Goal: Task Accomplishment & Management: Manage account settings

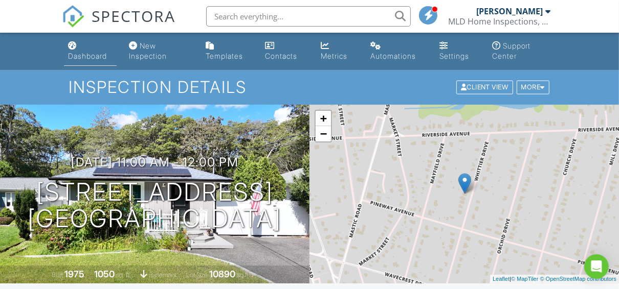
click at [88, 55] on div "Dashboard" at bounding box center [87, 56] width 39 height 9
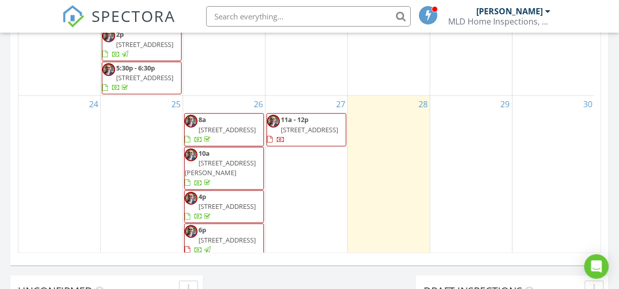
scroll to position [297, 0]
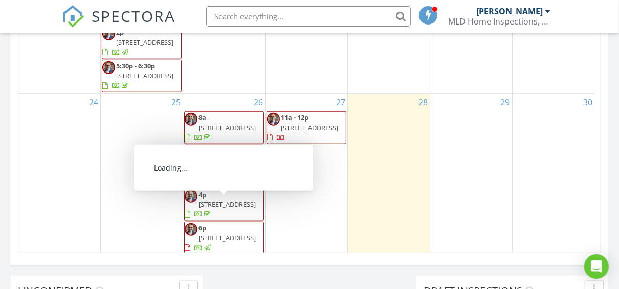
click at [228, 234] on span "1614 Brightshore Bvld , Bay Shore 11706" at bounding box center [226, 238] width 57 height 9
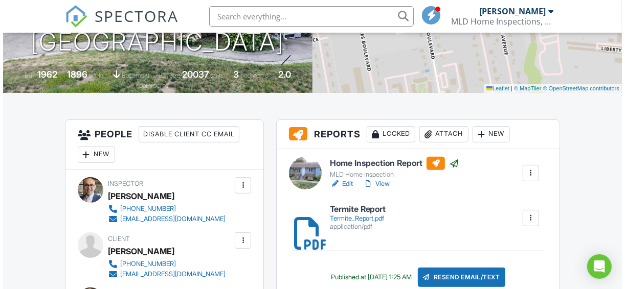
scroll to position [204, 0]
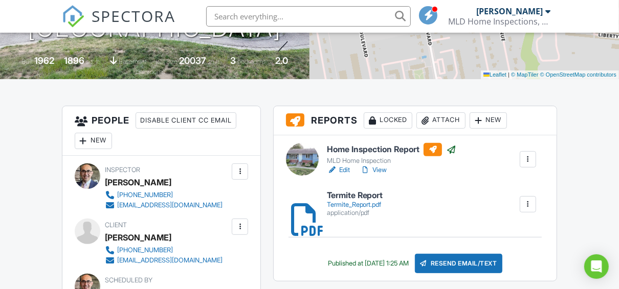
click at [97, 141] on div "New" at bounding box center [93, 141] width 37 height 16
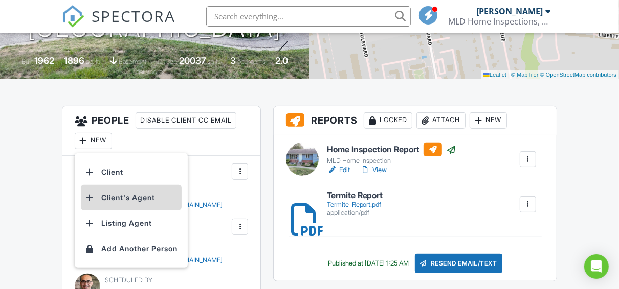
click at [133, 199] on li "Client's Agent" at bounding box center [131, 198] width 101 height 26
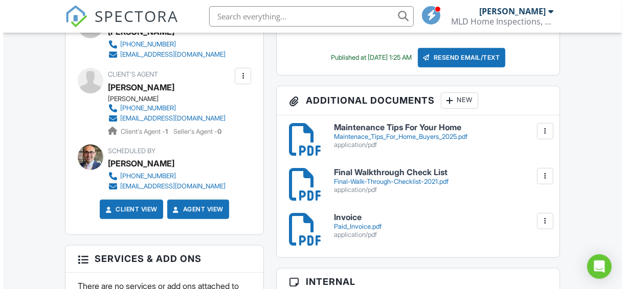
scroll to position [370, 0]
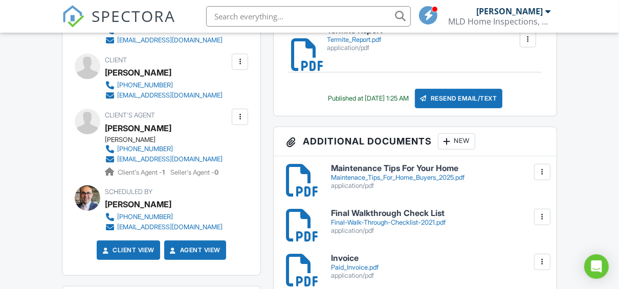
click at [238, 119] on div at bounding box center [240, 117] width 10 height 10
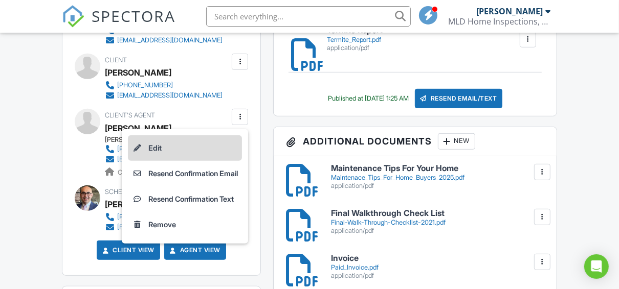
click at [152, 148] on li "Edit" at bounding box center [185, 148] width 114 height 26
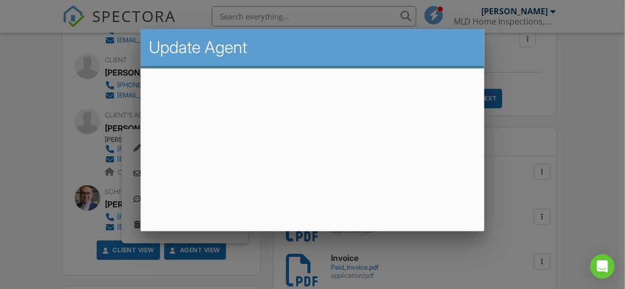
scroll to position [67, 0]
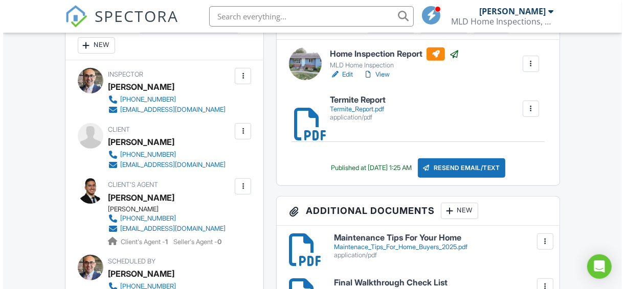
scroll to position [288, 0]
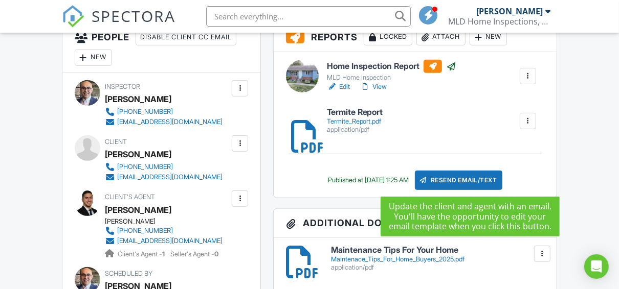
click at [475, 184] on div "Resend Email/Text" at bounding box center [459, 180] width 88 height 19
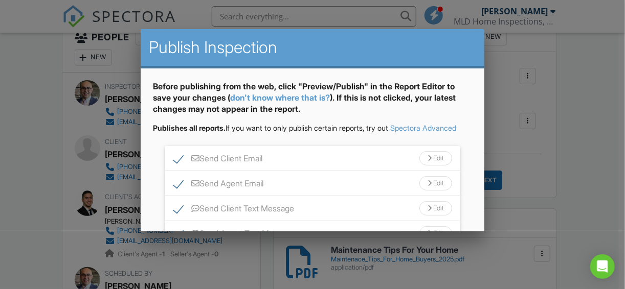
click at [178, 167] on label "Send Client Email" at bounding box center [217, 160] width 89 height 13
checkbox input "false"
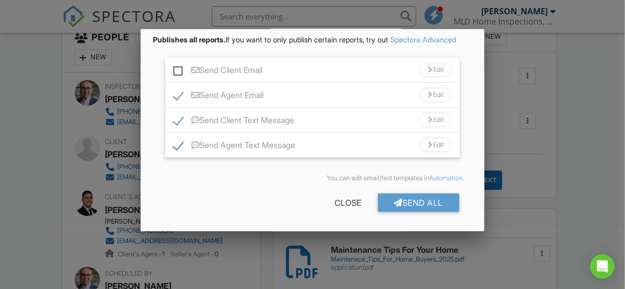
scroll to position [97, 0]
click at [178, 122] on label "Send Client Text Message" at bounding box center [233, 122] width 121 height 13
checkbox input "false"
click at [418, 202] on div "Send All" at bounding box center [419, 203] width 82 height 18
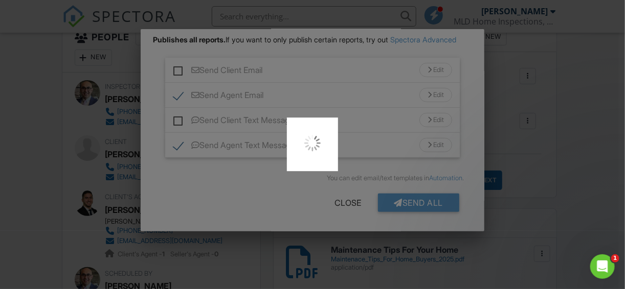
scroll to position [0, 0]
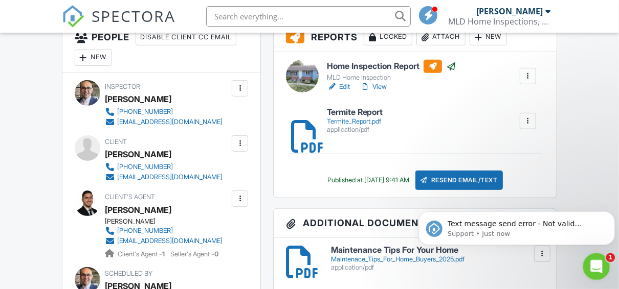
click at [604, 264] on div "Open Intercom Messenger" at bounding box center [595, 265] width 34 height 34
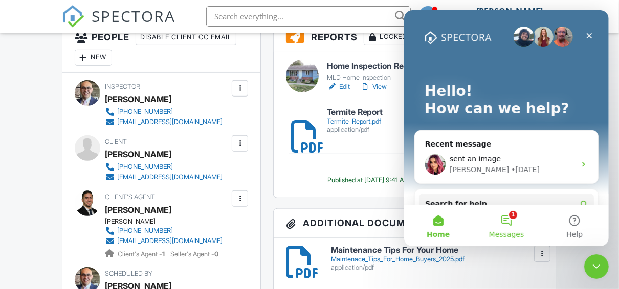
click at [509, 222] on button "1 Messages" at bounding box center [505, 226] width 68 height 41
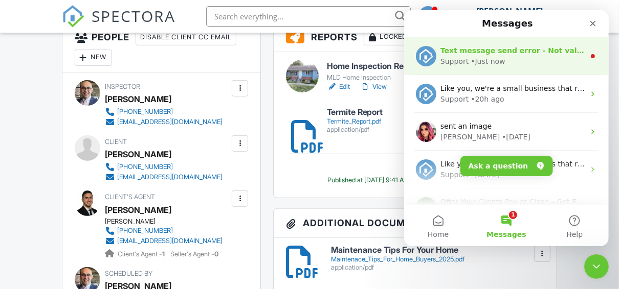
click at [524, 62] on div "Support • Just now" at bounding box center [512, 61] width 144 height 11
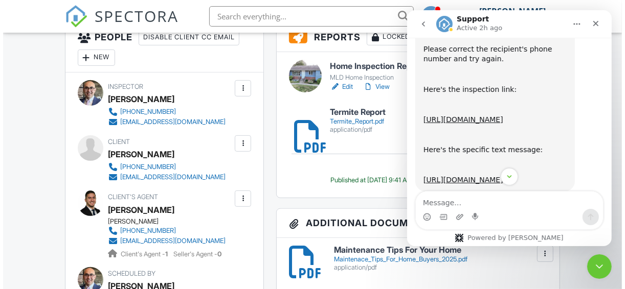
scroll to position [41, 0]
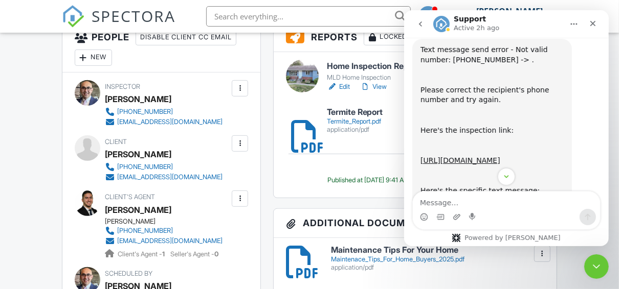
click at [242, 199] on div at bounding box center [240, 199] width 10 height 10
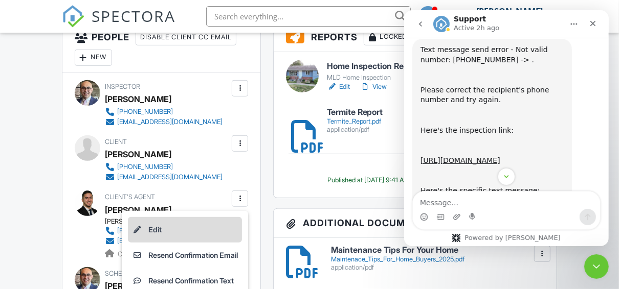
click at [180, 231] on li "Edit" at bounding box center [185, 230] width 114 height 26
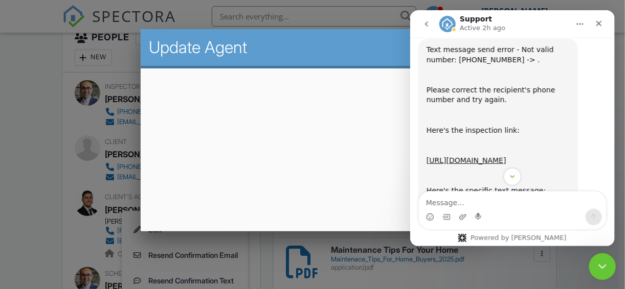
click at [604, 266] on icon "Close Intercom Messenger" at bounding box center [601, 265] width 12 height 12
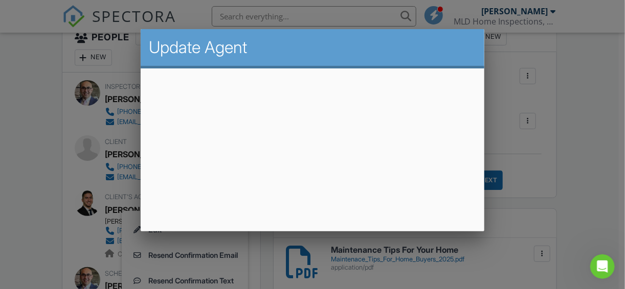
scroll to position [67, 0]
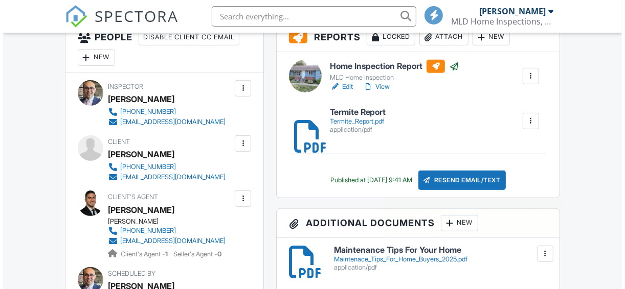
scroll to position [288, 0]
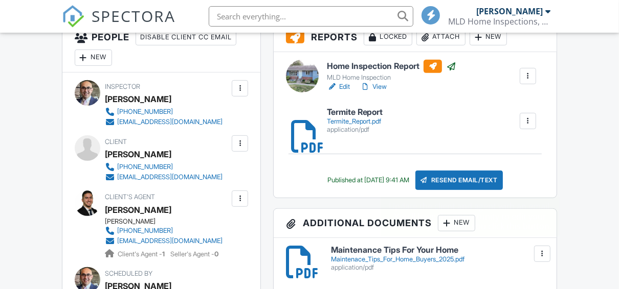
click at [482, 184] on div "Resend Email/Text" at bounding box center [459, 180] width 88 height 19
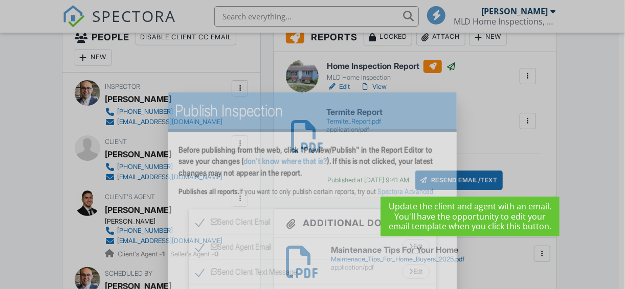
scroll to position [0, 0]
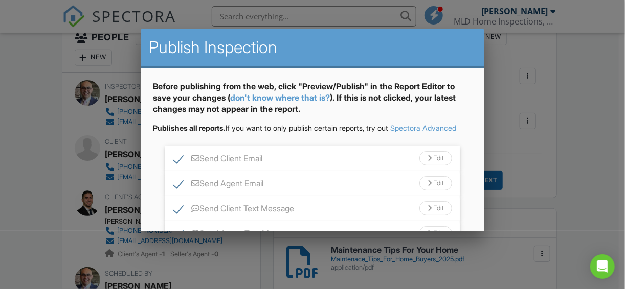
click at [177, 166] on label "Send Client Email" at bounding box center [217, 160] width 89 height 13
checkbox input "false"
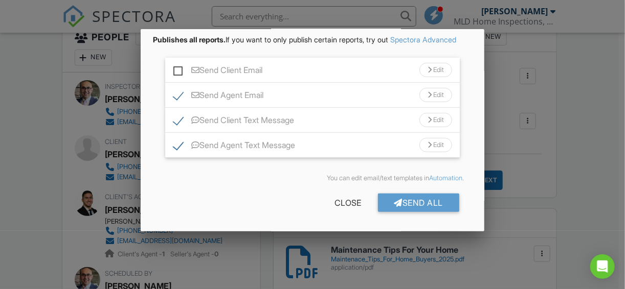
scroll to position [97, 0]
click at [177, 98] on label "Send Agent Email" at bounding box center [218, 96] width 90 height 13
checkbox input "false"
click at [177, 122] on label "Send Client Text Message" at bounding box center [233, 122] width 121 height 13
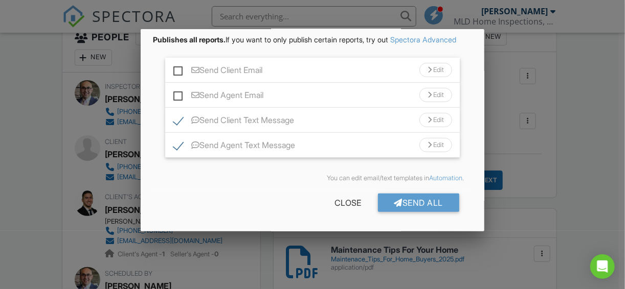
checkbox input "false"
drag, startPoint x: 423, startPoint y: 205, endPoint x: 456, endPoint y: 192, distance: 35.1
click at [423, 205] on div "Send All" at bounding box center [419, 203] width 82 height 18
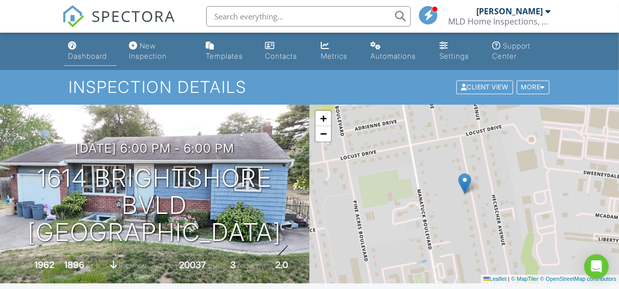
click at [92, 59] on div "Dashboard" at bounding box center [87, 56] width 39 height 9
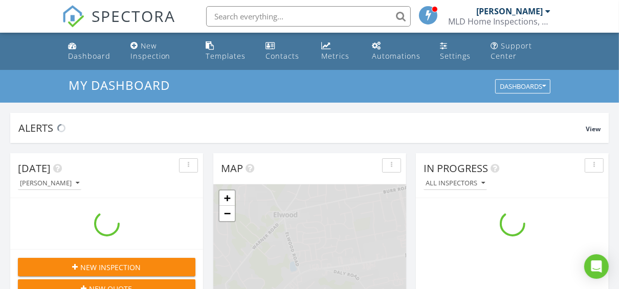
scroll to position [943, 631]
